Goal: Task Accomplishment & Management: Complete application form

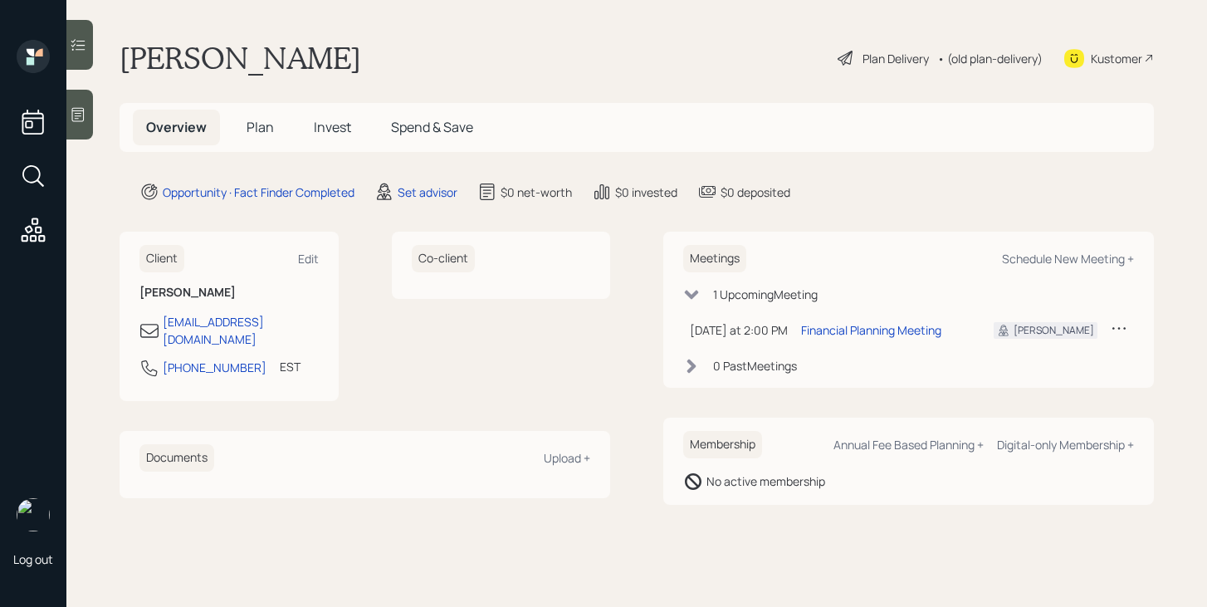
click at [261, 131] on span "Plan" at bounding box center [260, 127] width 27 height 18
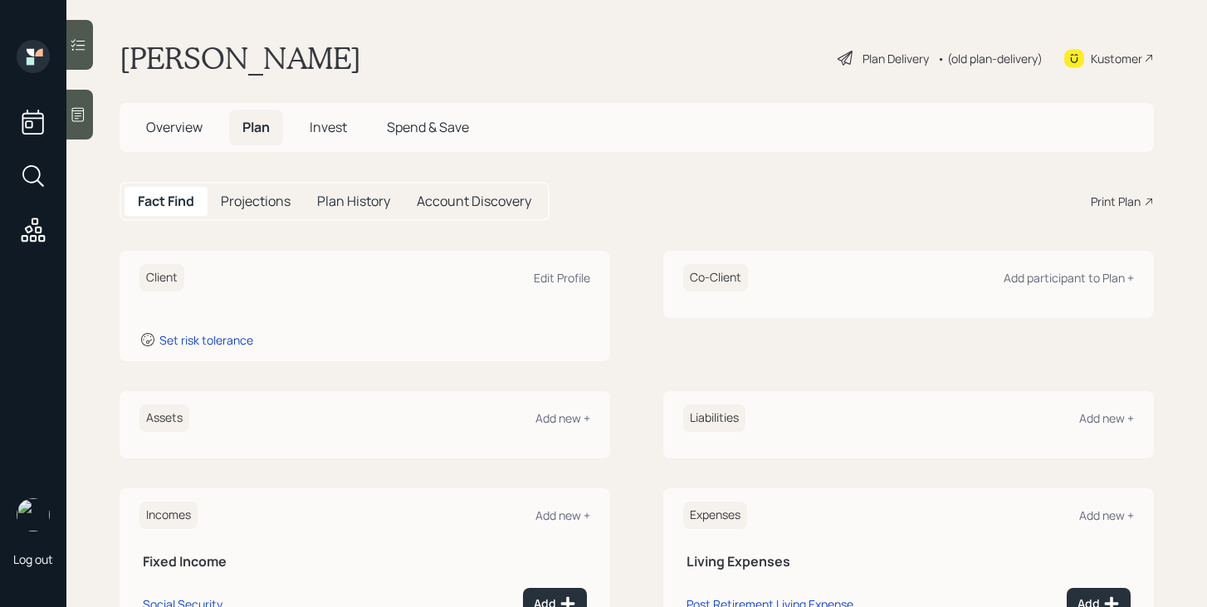
click at [79, 115] on icon at bounding box center [78, 115] width 12 height 14
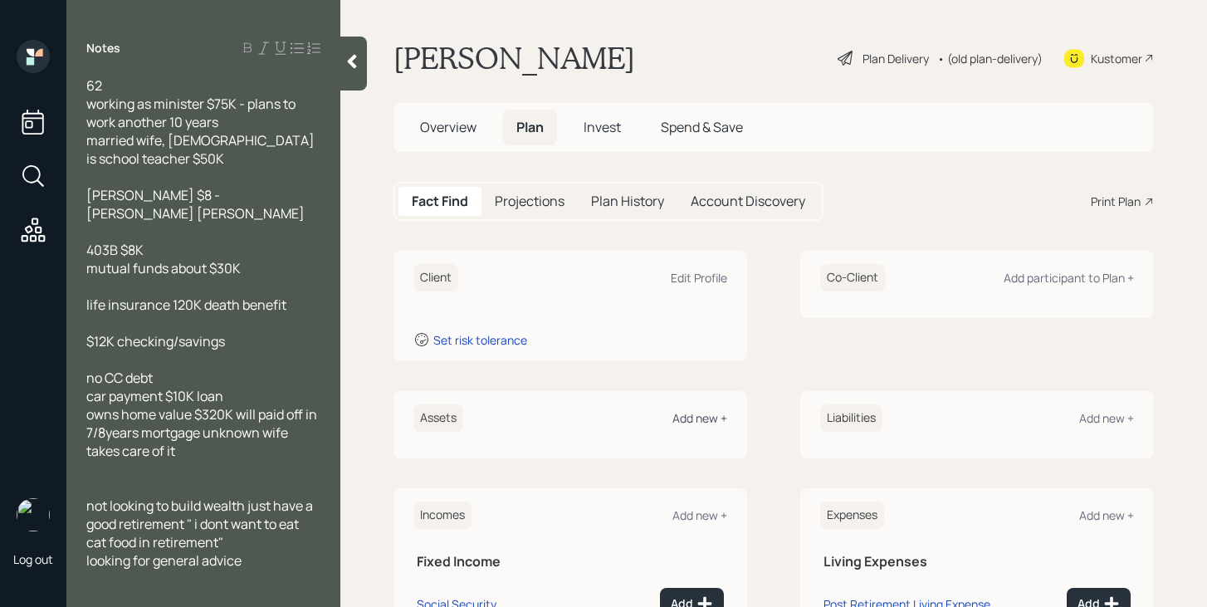
click at [712, 418] on div "Add new +" at bounding box center [699, 418] width 55 height 16
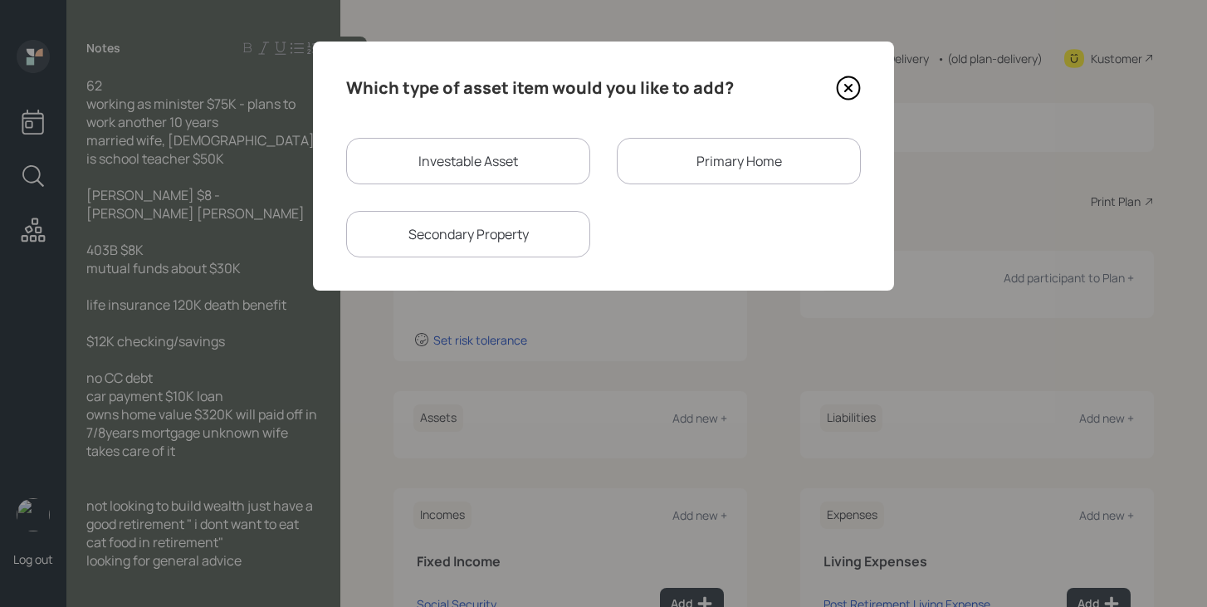
click at [497, 178] on div "Investable Asset" at bounding box center [468, 161] width 244 height 46
select select "taxable"
select select "balanced"
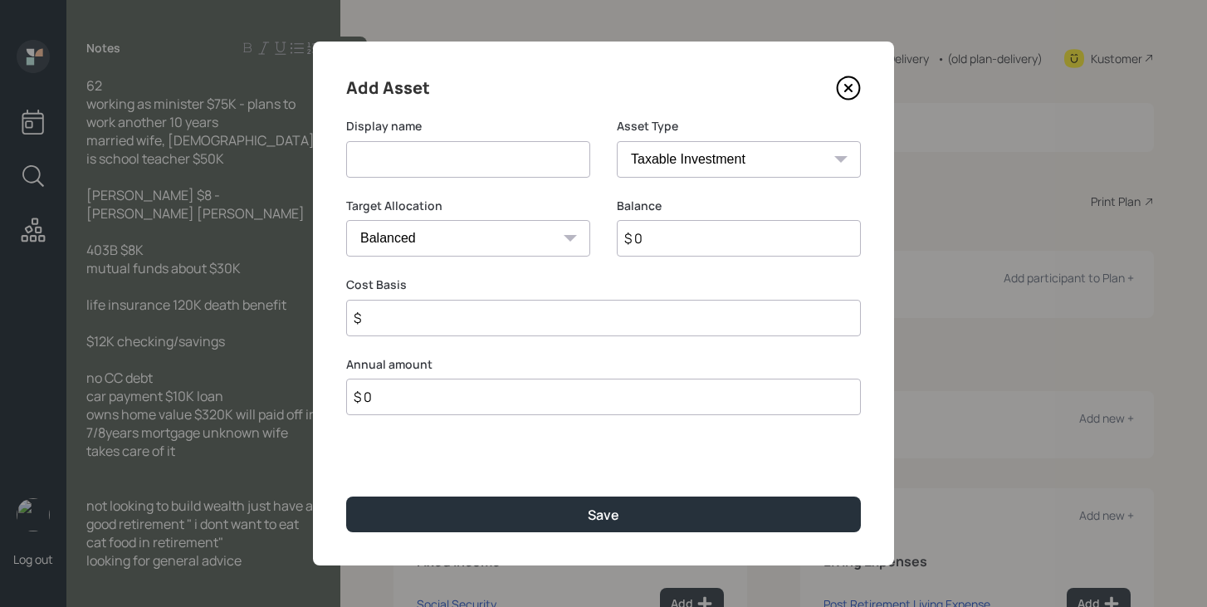
click at [498, 169] on input at bounding box center [468, 159] width 244 height 37
type input "[PERSON_NAME]"
click at [670, 238] on input "$ 0" at bounding box center [739, 238] width 244 height 37
type input "$ 8,000"
click at [615, 319] on input "$" at bounding box center [603, 318] width 515 height 37
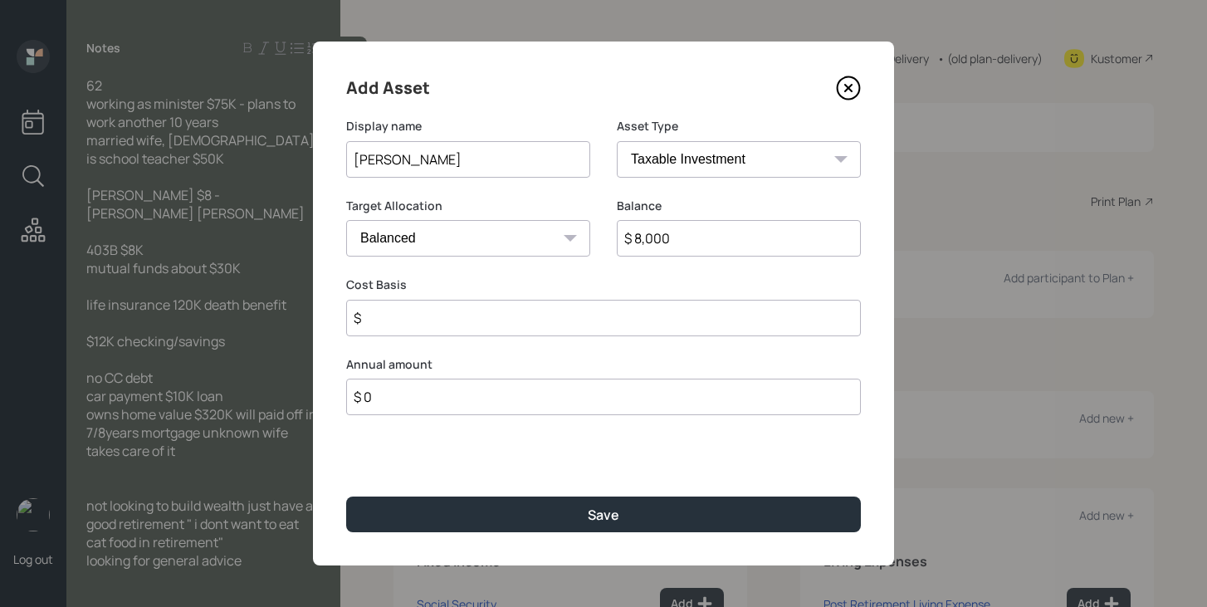
click at [694, 157] on select "SEP [PERSON_NAME] IRA 401(k) [PERSON_NAME] 401(k) 403(b) [PERSON_NAME] 403(b) 4…" at bounding box center [739, 159] width 244 height 37
select select "roth_ira"
click at [617, 141] on select "SEP [PERSON_NAME] IRA 401(k) [PERSON_NAME] 401(k) 403(b) [PERSON_NAME] 403(b) 4…" at bounding box center [739, 159] width 244 height 37
click at [591, 312] on input "$" at bounding box center [603, 318] width 515 height 37
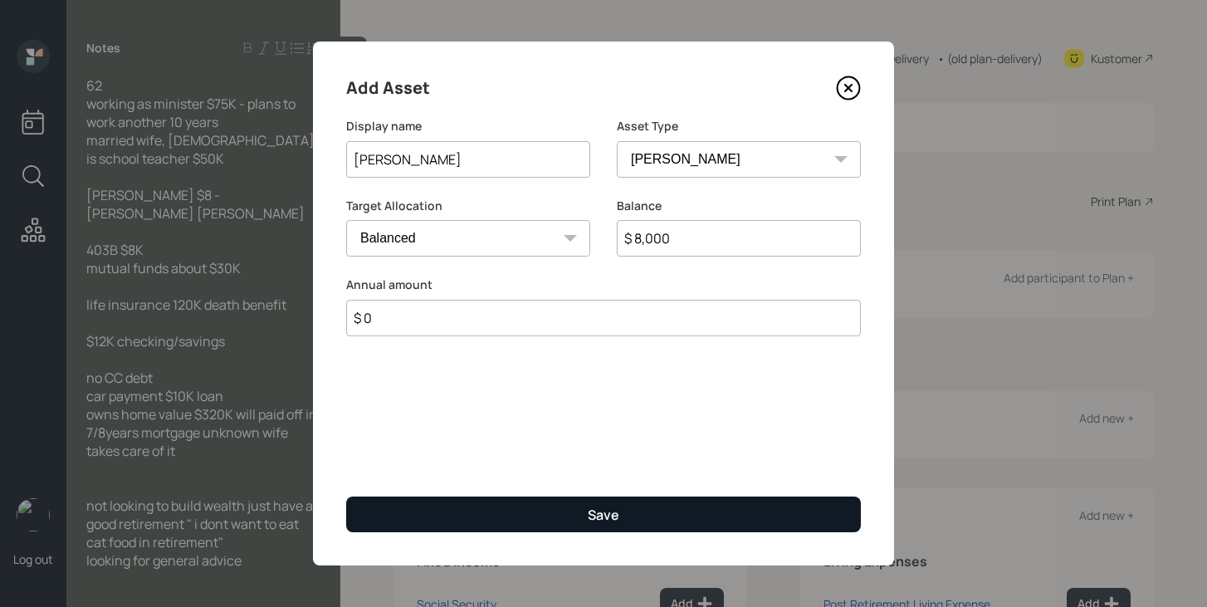
type input "$ 0"
click at [536, 500] on button "Save" at bounding box center [603, 514] width 515 height 36
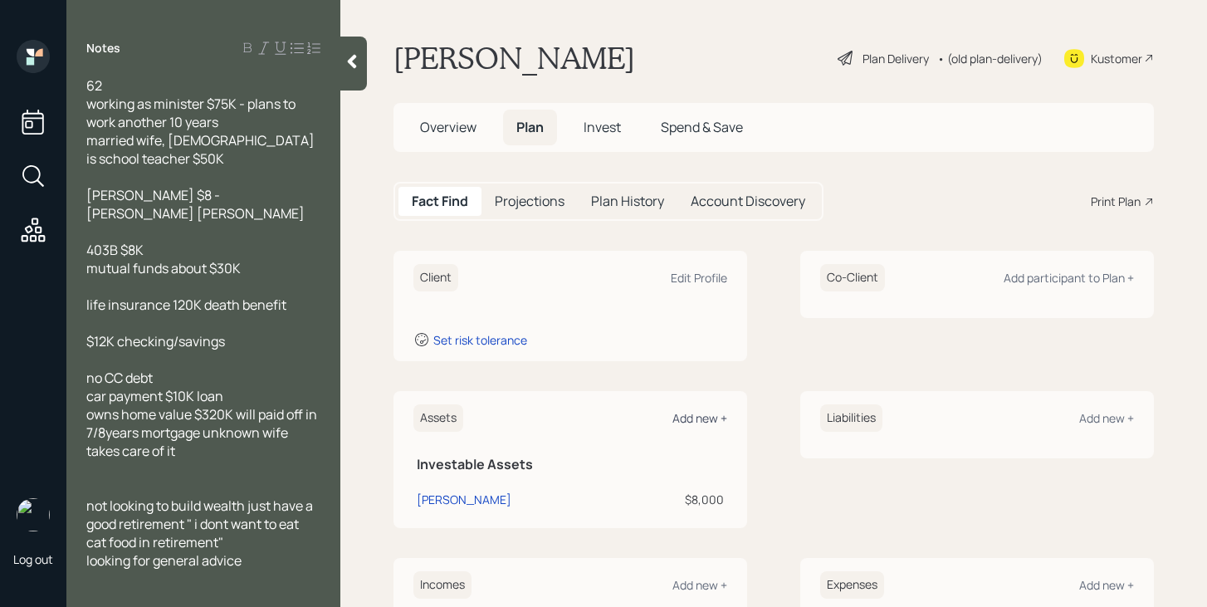
click at [710, 418] on div "Add new +" at bounding box center [699, 418] width 55 height 16
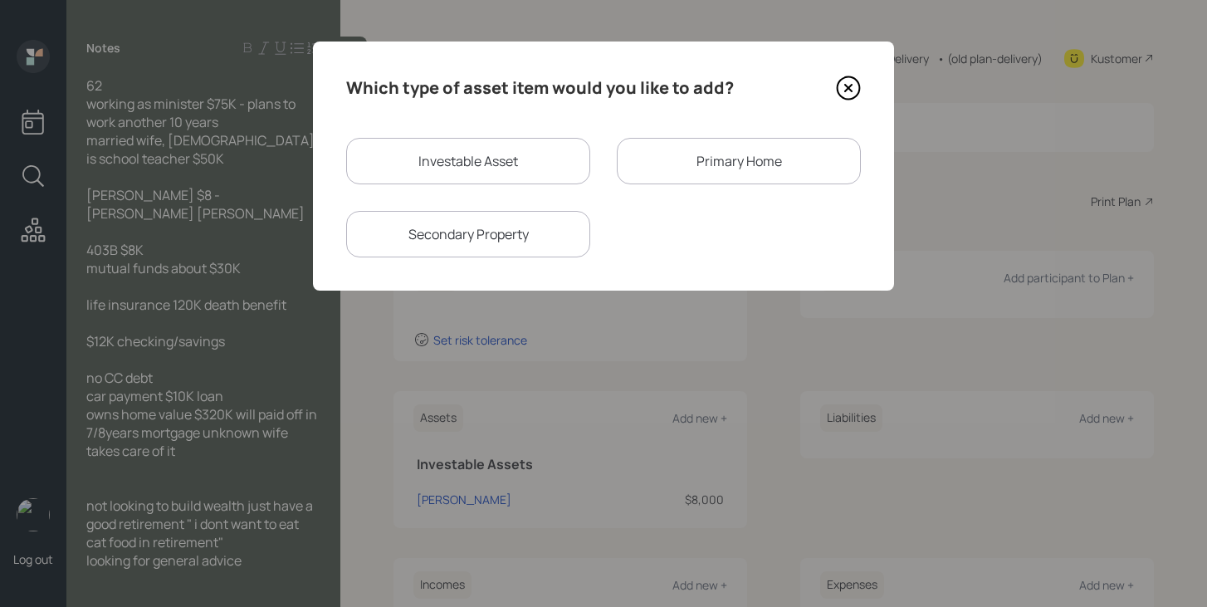
click at [496, 165] on div "Investable Asset" at bounding box center [468, 161] width 244 height 46
select select "taxable"
select select "balanced"
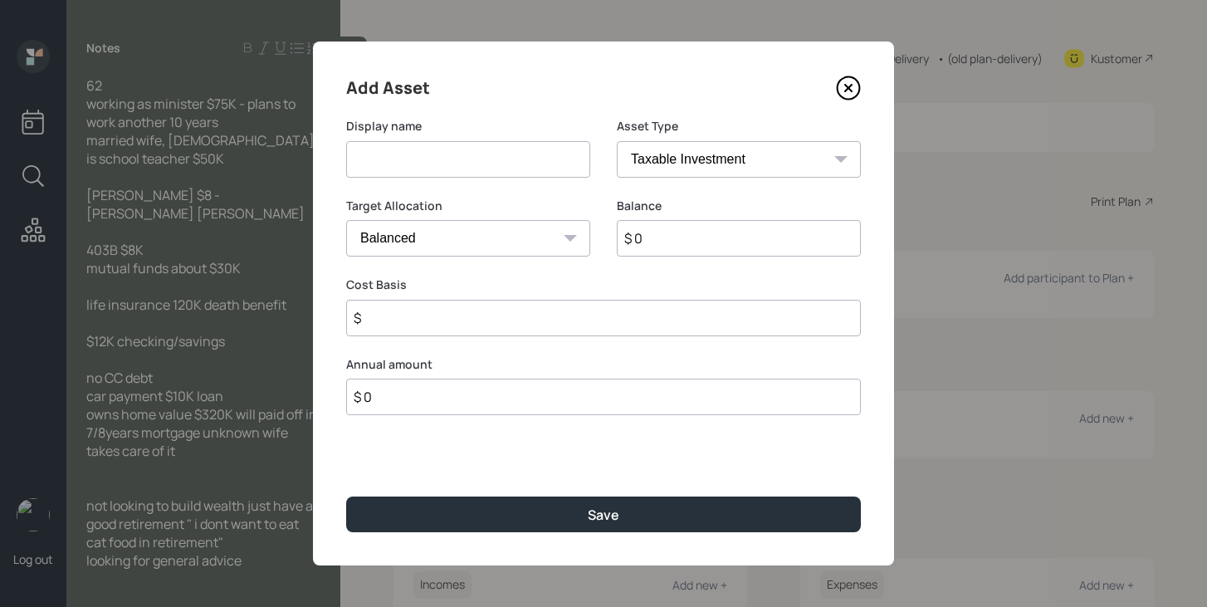
click at [496, 165] on input at bounding box center [468, 159] width 244 height 37
type input "403b"
click at [760, 156] on select "SEP [PERSON_NAME] IRA 401(k) [PERSON_NAME] 401(k) 403(b) [PERSON_NAME] 403(b) 4…" at bounding box center [739, 159] width 244 height 37
select select "public_school_sponsored"
click at [617, 141] on select "SEP [PERSON_NAME] IRA 401(k) [PERSON_NAME] 401(k) 403(b) [PERSON_NAME] 403(b) 4…" at bounding box center [739, 159] width 244 height 37
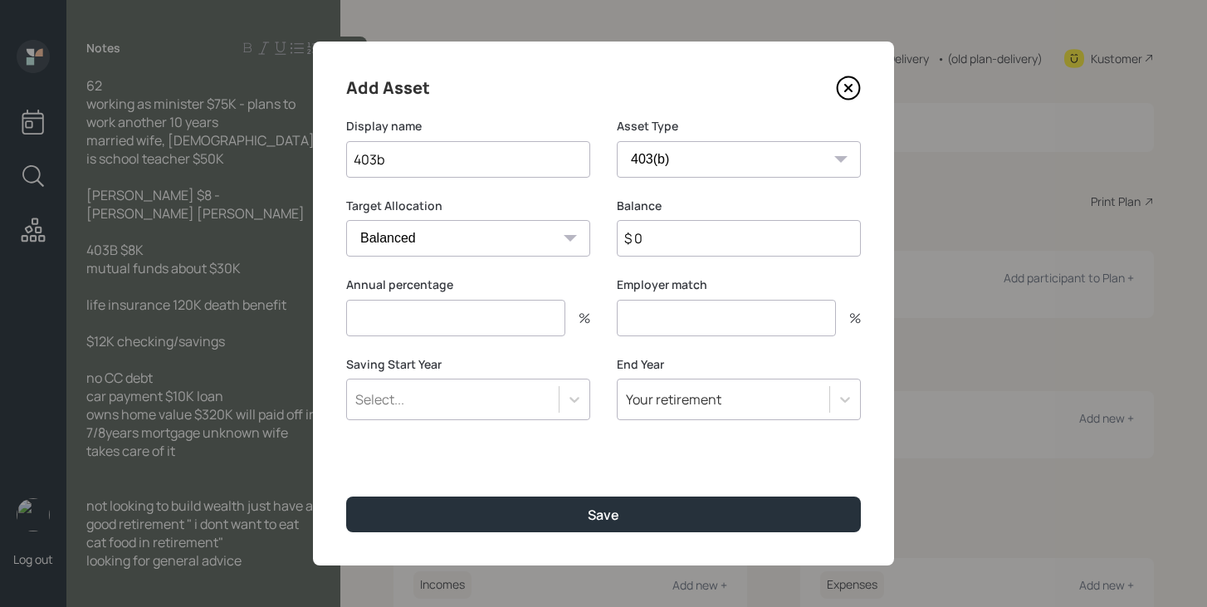
click at [692, 238] on input "$ 0" at bounding box center [739, 238] width 244 height 37
type input "$ 8,000"
click at [534, 323] on input "number" at bounding box center [455, 318] width 219 height 37
type input "0"
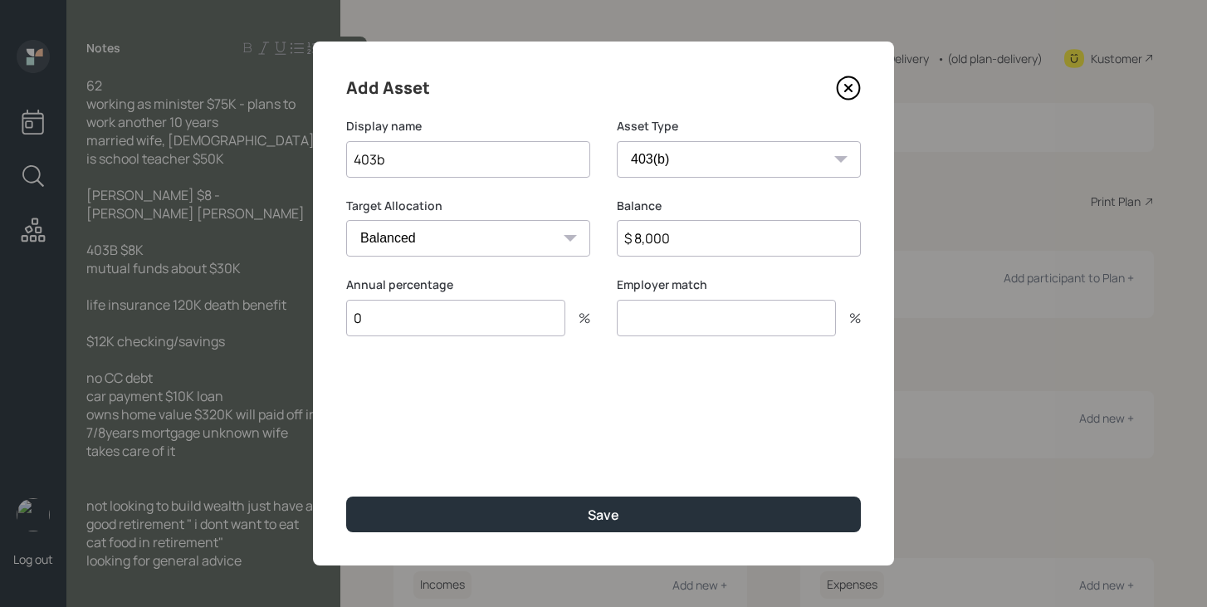
click at [665, 305] on input "number" at bounding box center [726, 318] width 219 height 37
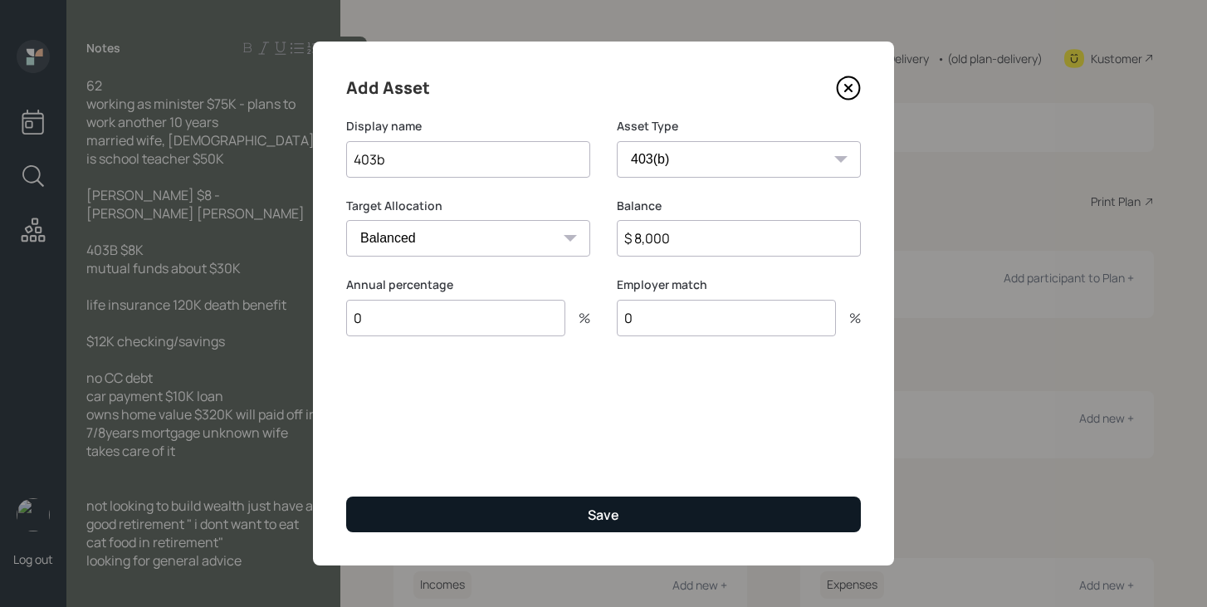
type input "0"
click at [579, 530] on button "Save" at bounding box center [603, 514] width 515 height 36
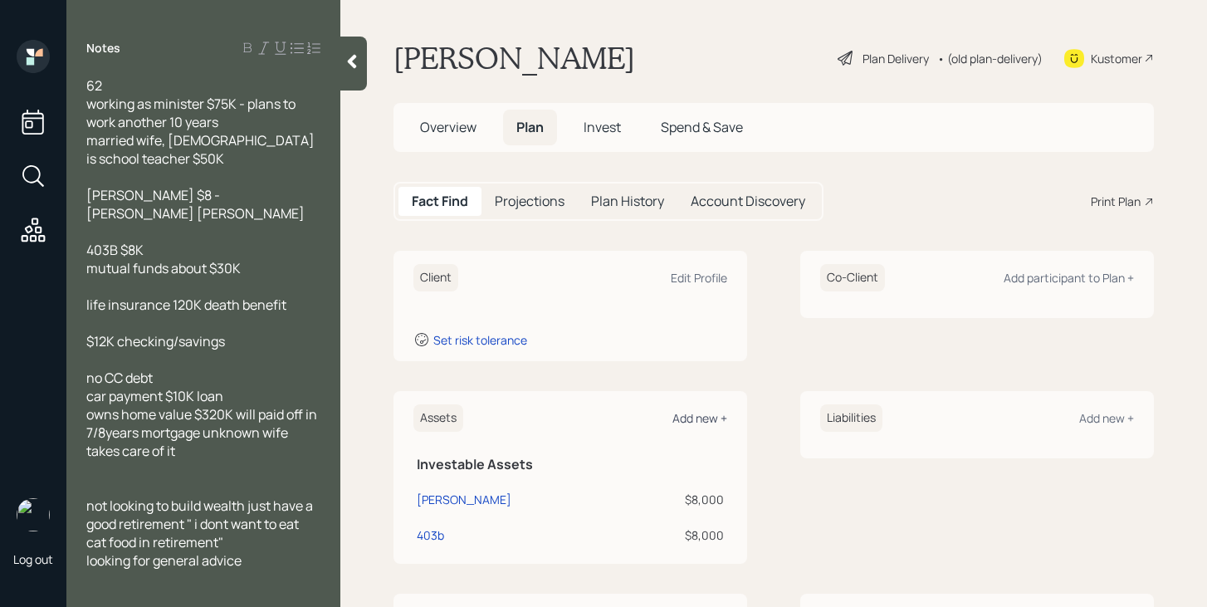
click at [696, 422] on div "Add new +" at bounding box center [699, 418] width 55 height 16
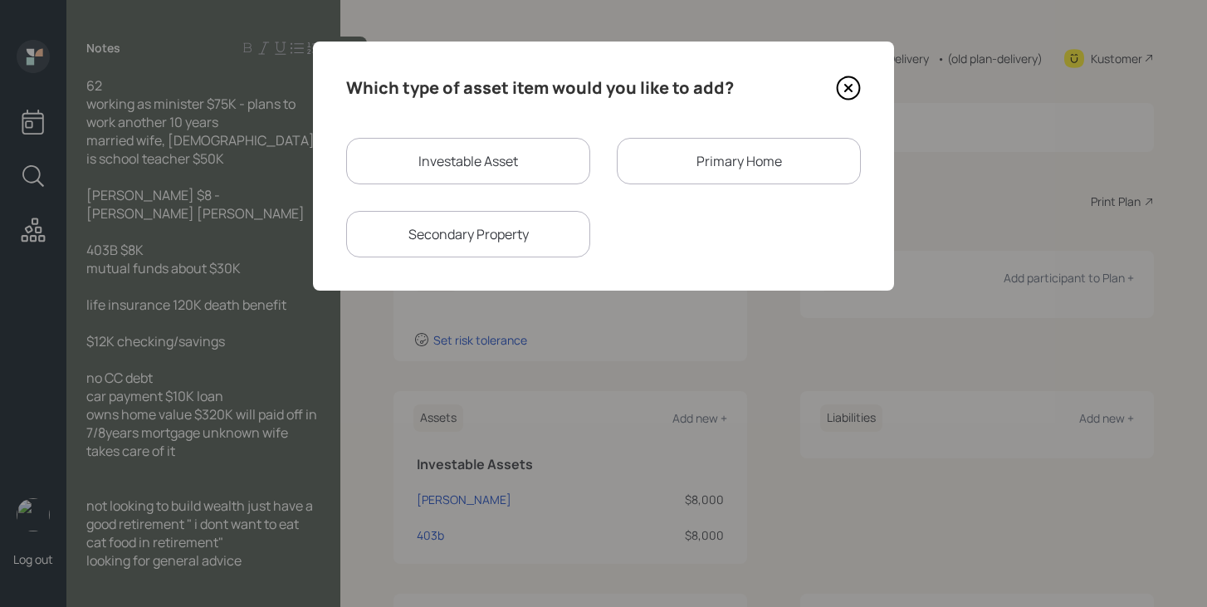
click at [491, 169] on div "Investable Asset" at bounding box center [468, 161] width 244 height 46
select select "taxable"
select select "balanced"
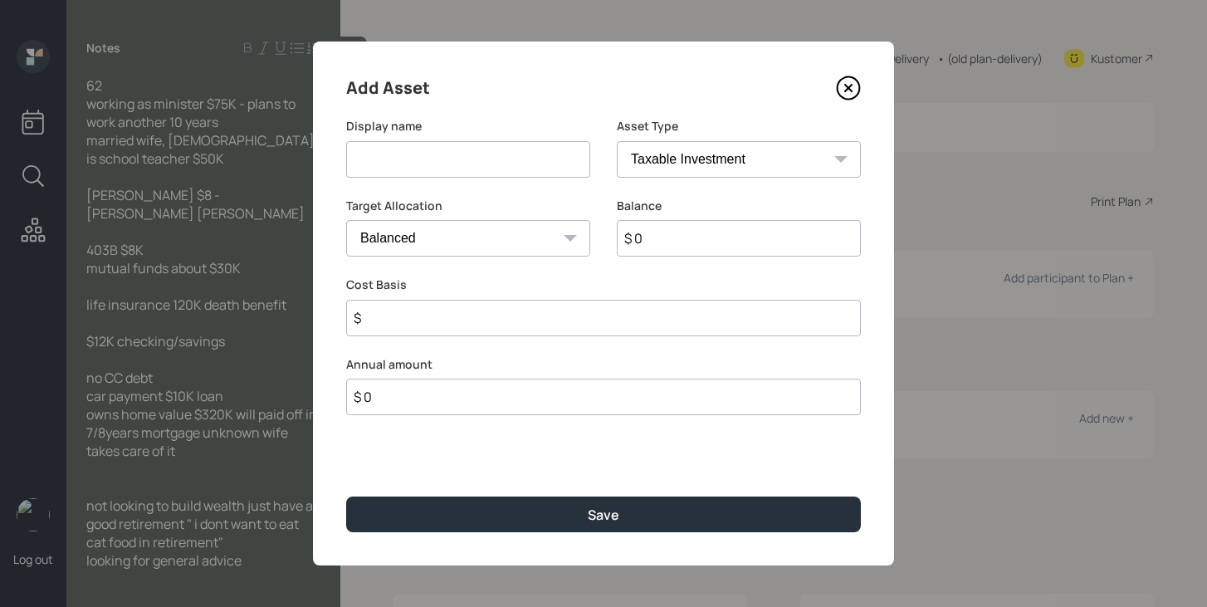
click at [491, 168] on input at bounding box center [468, 159] width 244 height 37
type input "Mutual Funds"
click at [699, 250] on input "$ 0" at bounding box center [739, 238] width 244 height 37
type input "$ 30,000"
click at [653, 318] on input "$" at bounding box center [603, 318] width 515 height 37
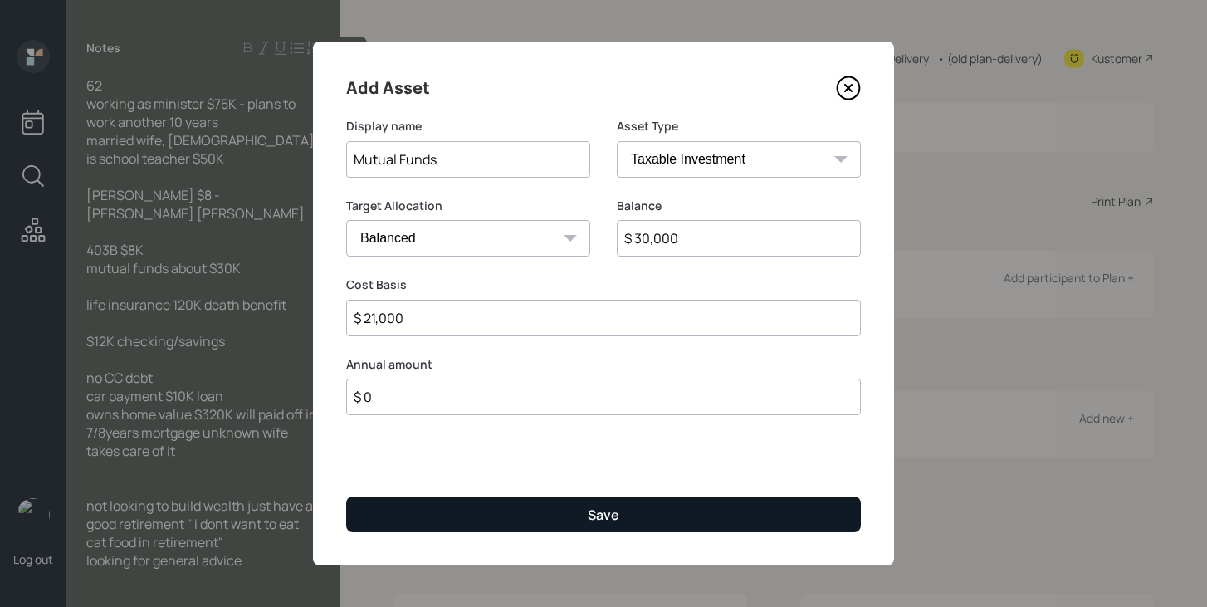
type input "$ 21,000"
click at [672, 516] on button "Save" at bounding box center [603, 514] width 515 height 36
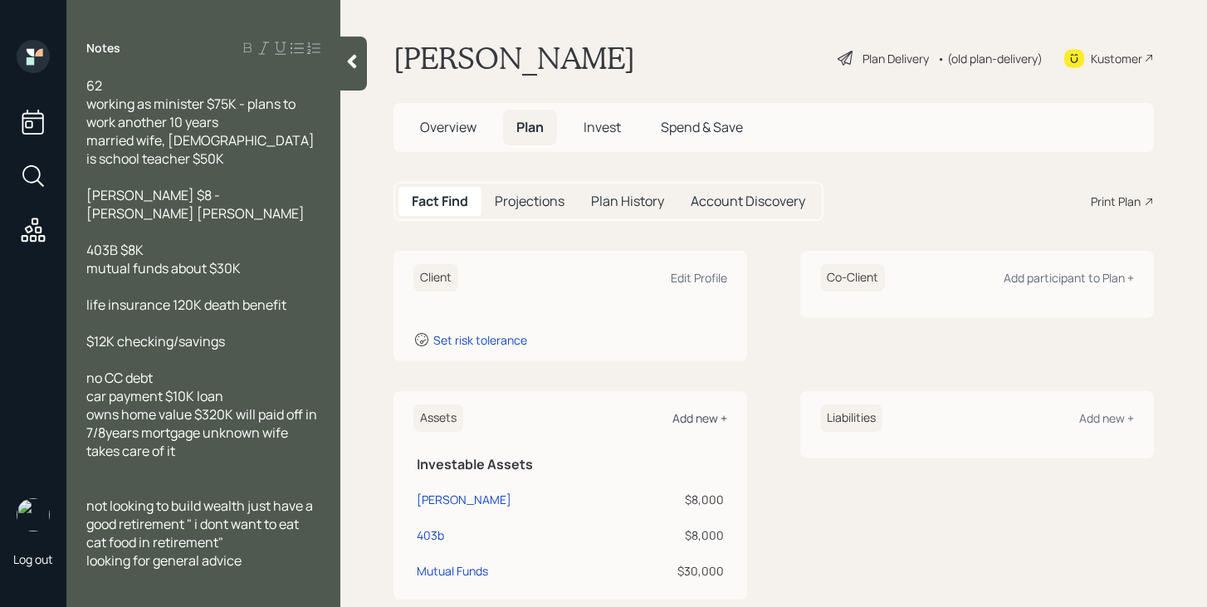
click at [713, 414] on div "Add new +" at bounding box center [699, 418] width 55 height 16
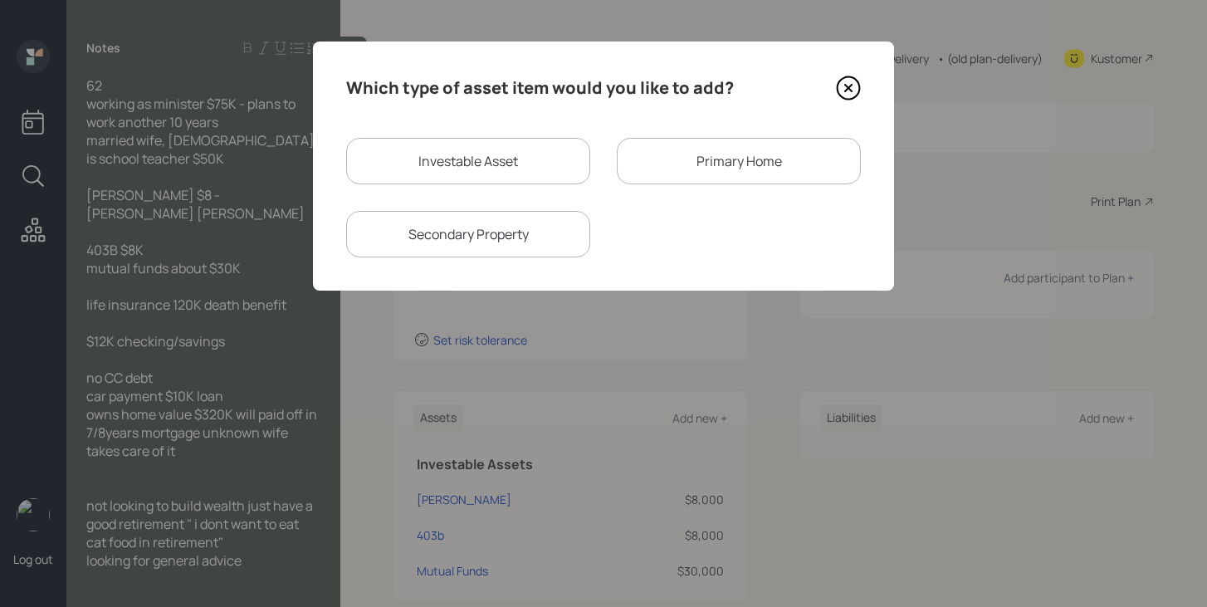
click at [513, 164] on div "Investable Asset" at bounding box center [468, 161] width 244 height 46
select select "taxable"
select select "balanced"
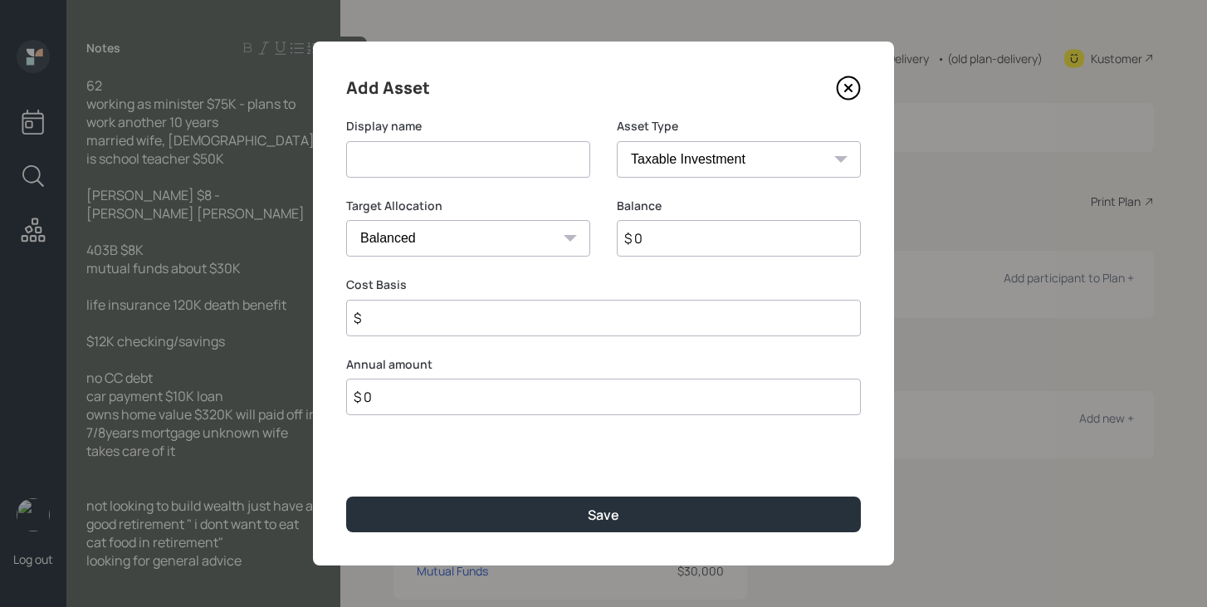
click at [513, 164] on input at bounding box center [468, 159] width 244 height 37
type input "Checking/Savings"
click at [765, 157] on select "SEP [PERSON_NAME] IRA 401(k) [PERSON_NAME] 401(k) 403(b) [PERSON_NAME] 403(b) 4…" at bounding box center [739, 159] width 244 height 37
select select "emergency_fund"
click at [617, 141] on select "SEP [PERSON_NAME] IRA 401(k) [PERSON_NAME] 401(k) 403(b) [PERSON_NAME] 403(b) 4…" at bounding box center [739, 159] width 244 height 37
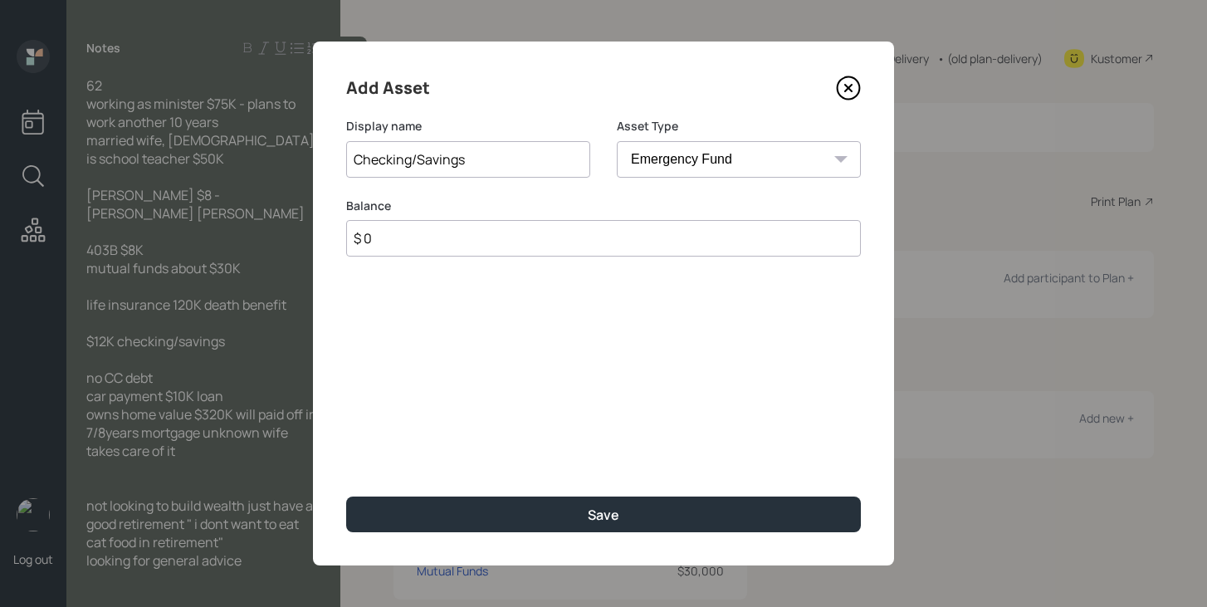
click at [584, 240] on input "$ 0" at bounding box center [603, 238] width 515 height 37
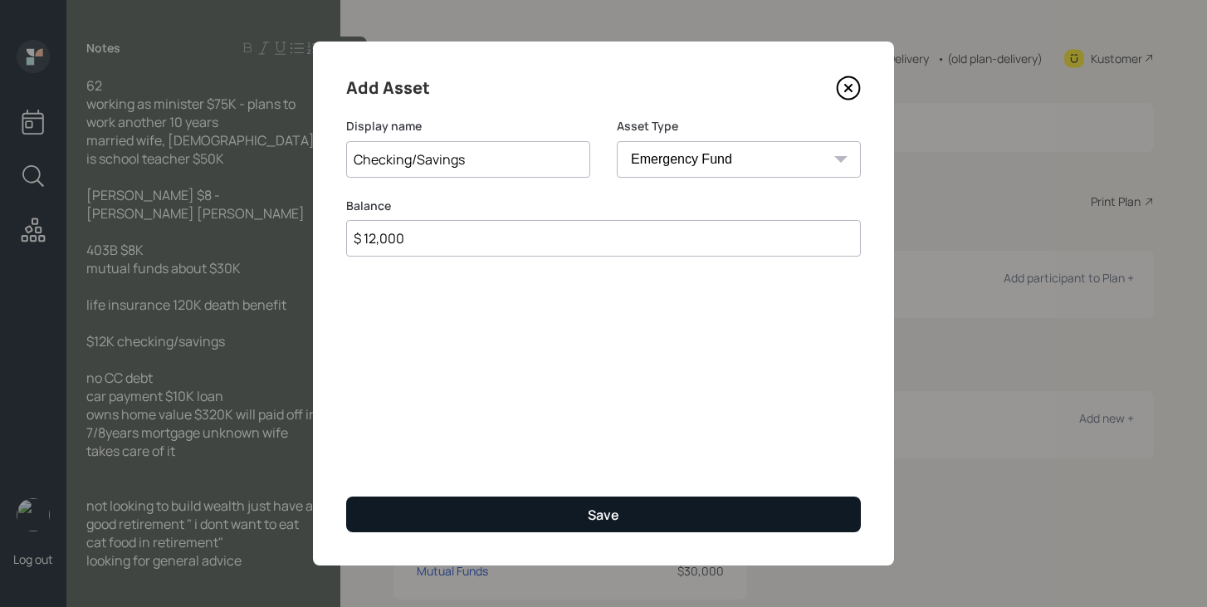
type input "$ 12,000"
click at [495, 511] on button "Save" at bounding box center [603, 514] width 515 height 36
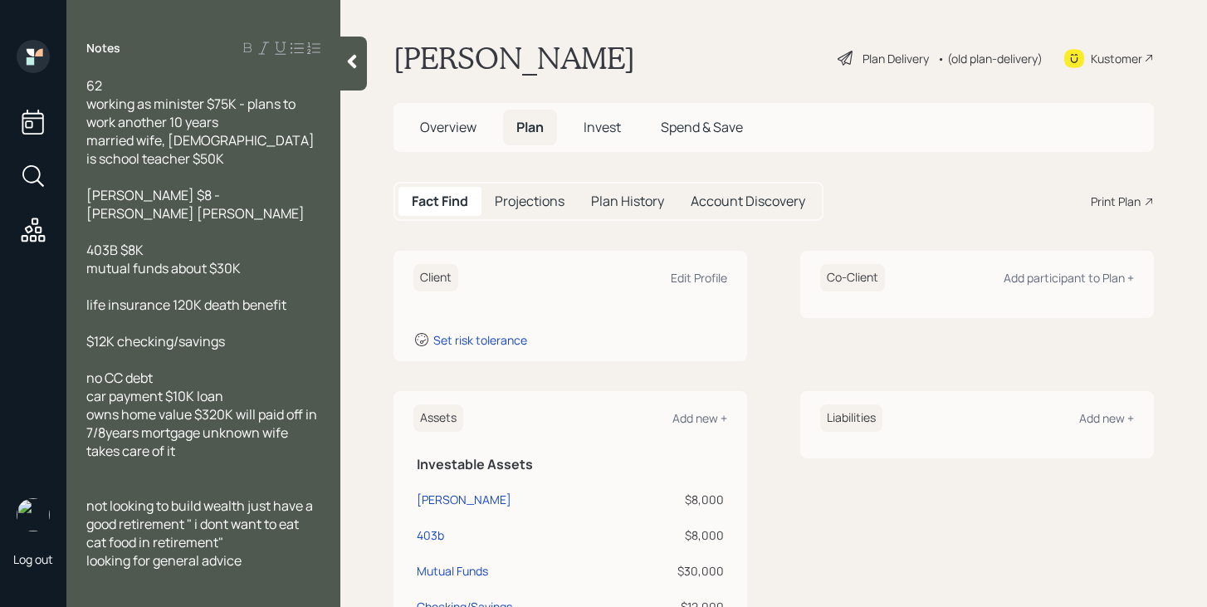
click at [1107, 428] on div "Liabilities Add new +" at bounding box center [977, 417] width 314 height 27
click at [1107, 420] on div "Add new +" at bounding box center [1106, 418] width 55 height 16
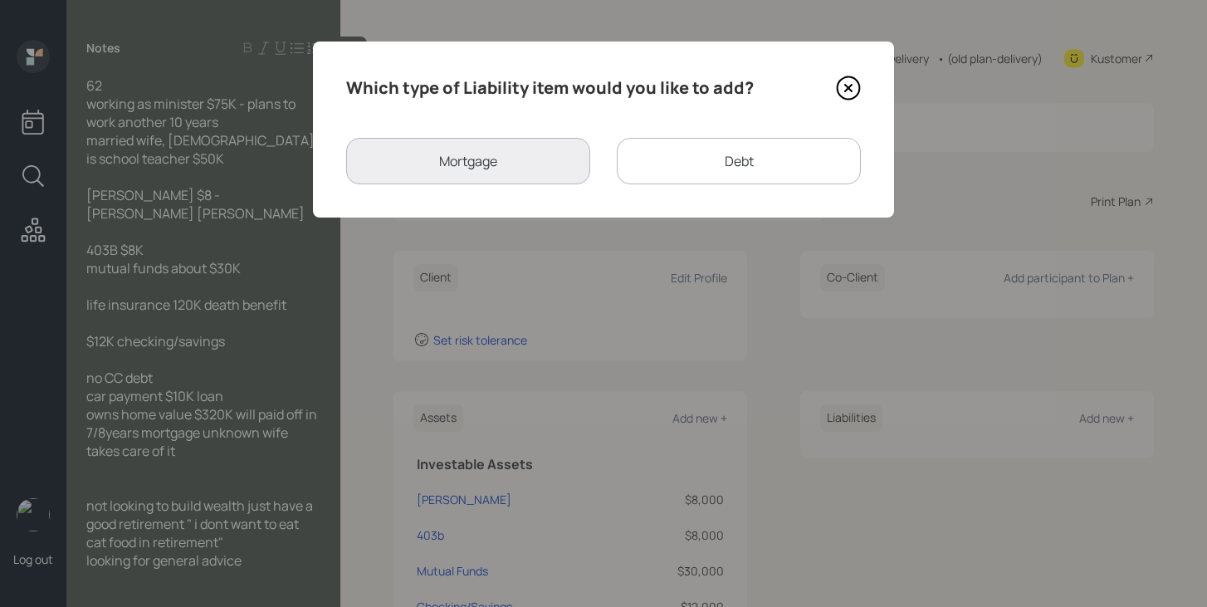
click at [749, 169] on div "Debt" at bounding box center [739, 161] width 244 height 46
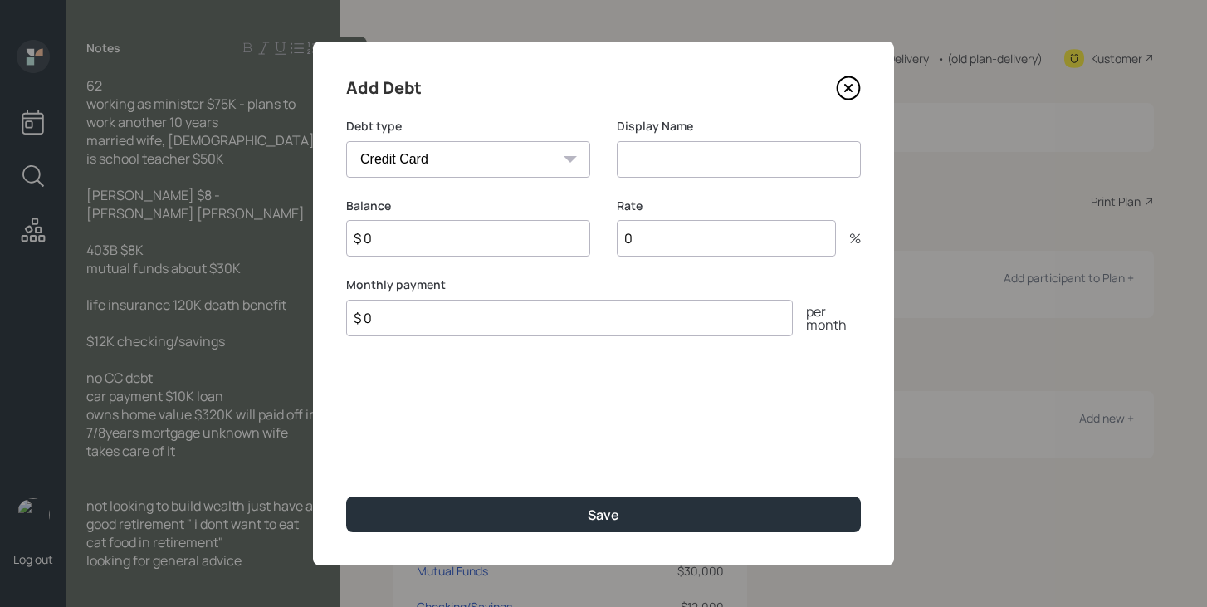
click at [418, 181] on div "Debt type Car Credit Card Medical Student Other" at bounding box center [468, 158] width 244 height 80
click at [419, 164] on select "Car Credit Card Medical Student Other" at bounding box center [468, 159] width 244 height 37
select select "car"
click at [346, 141] on select "Car Credit Card Medical Student Other" at bounding box center [468, 159] width 244 height 37
click at [666, 161] on input at bounding box center [739, 159] width 244 height 37
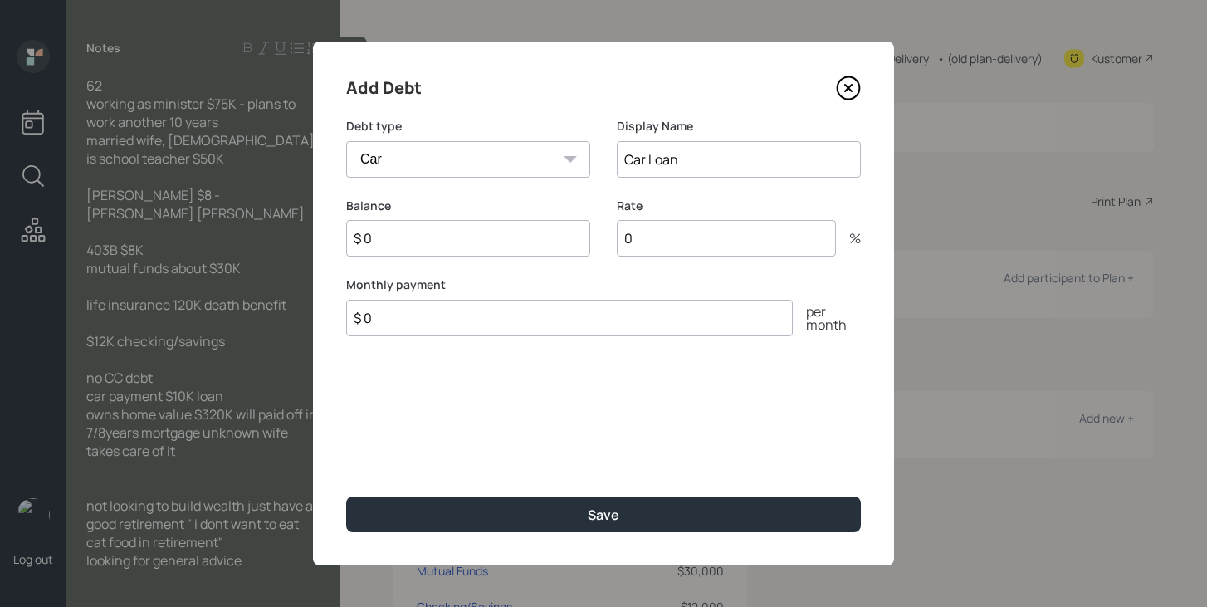
type input "Car Loan"
click at [514, 240] on input "$ 0" at bounding box center [468, 238] width 244 height 37
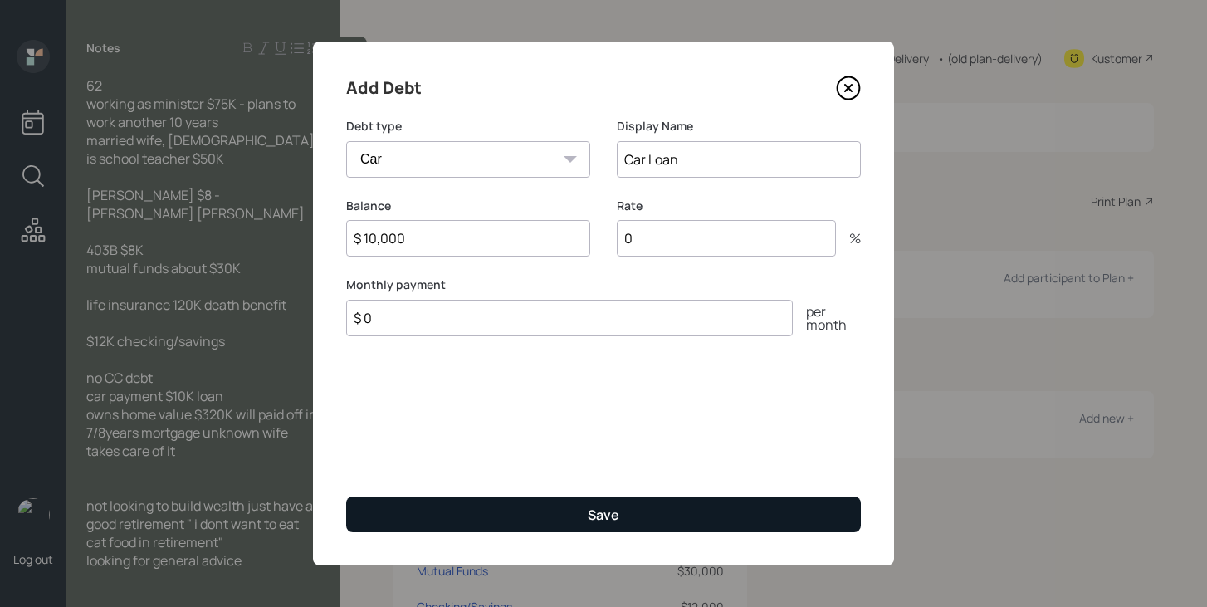
type input "$ 10,000"
click at [500, 513] on button "Save" at bounding box center [603, 514] width 515 height 36
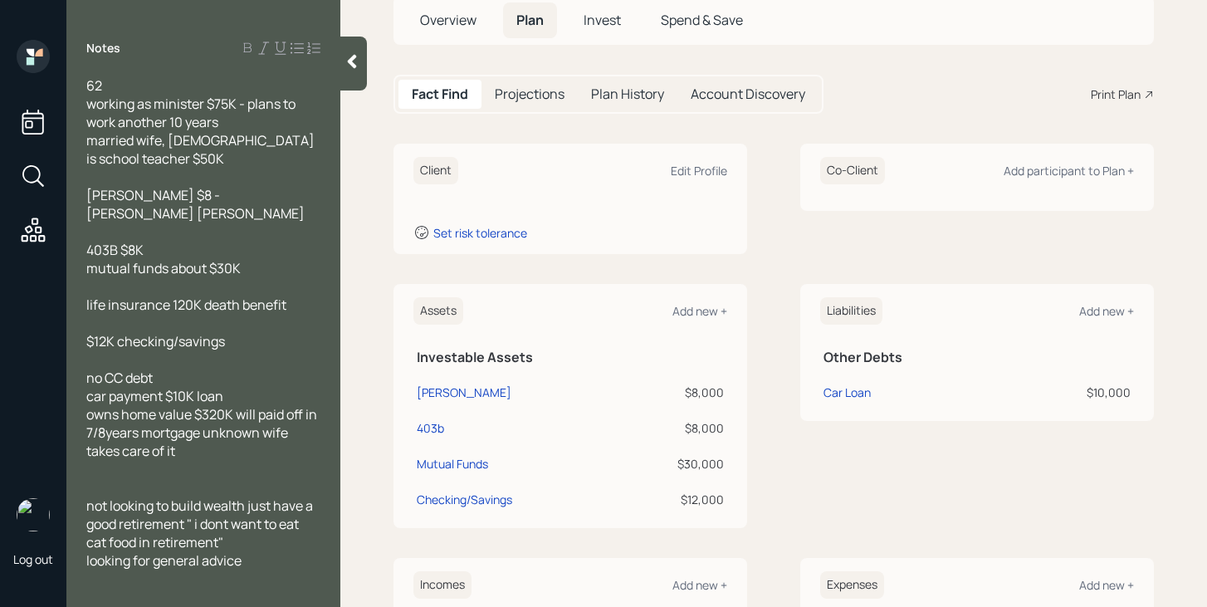
scroll to position [106, 0]
click at [357, 74] on div at bounding box center [353, 64] width 27 height 54
